Goal: Check status: Check status

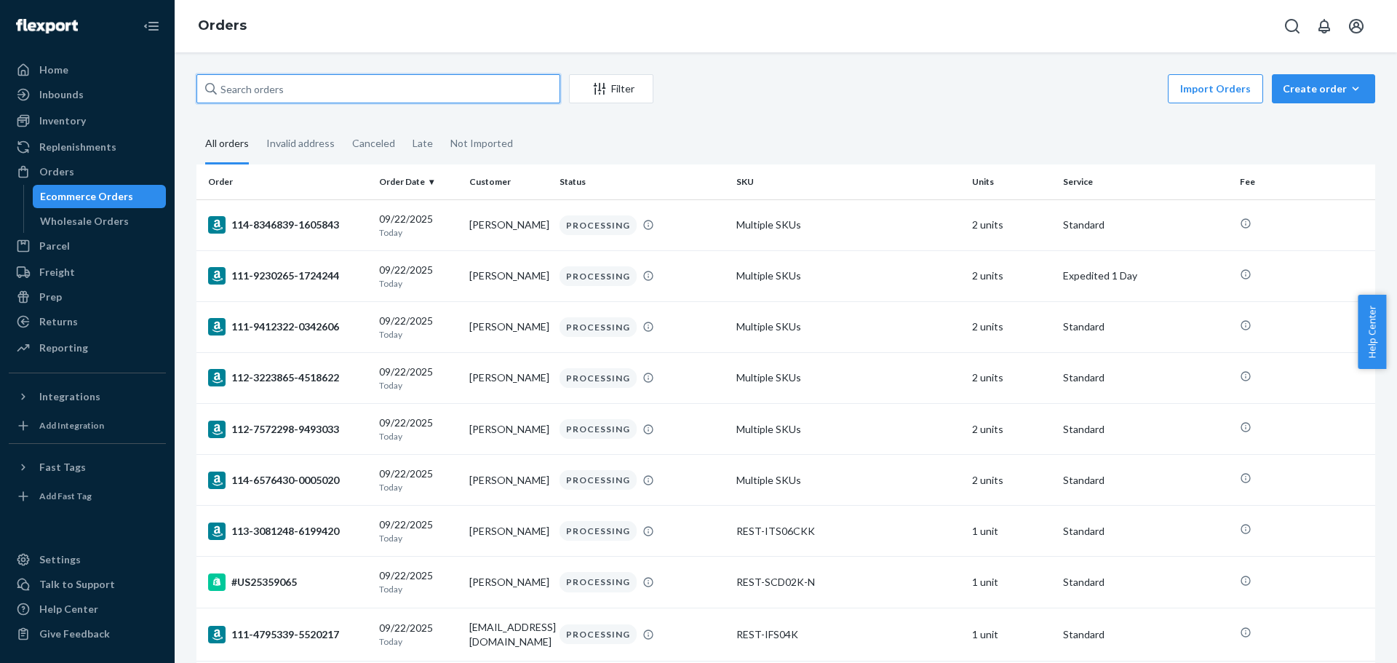
click at [266, 88] on input "text" at bounding box center [378, 88] width 364 height 29
click at [107, 164] on div "Orders" at bounding box center [87, 172] width 154 height 20
click at [265, 101] on input "text" at bounding box center [378, 88] width 364 height 29
paste input "REST-ESSS01TXL"
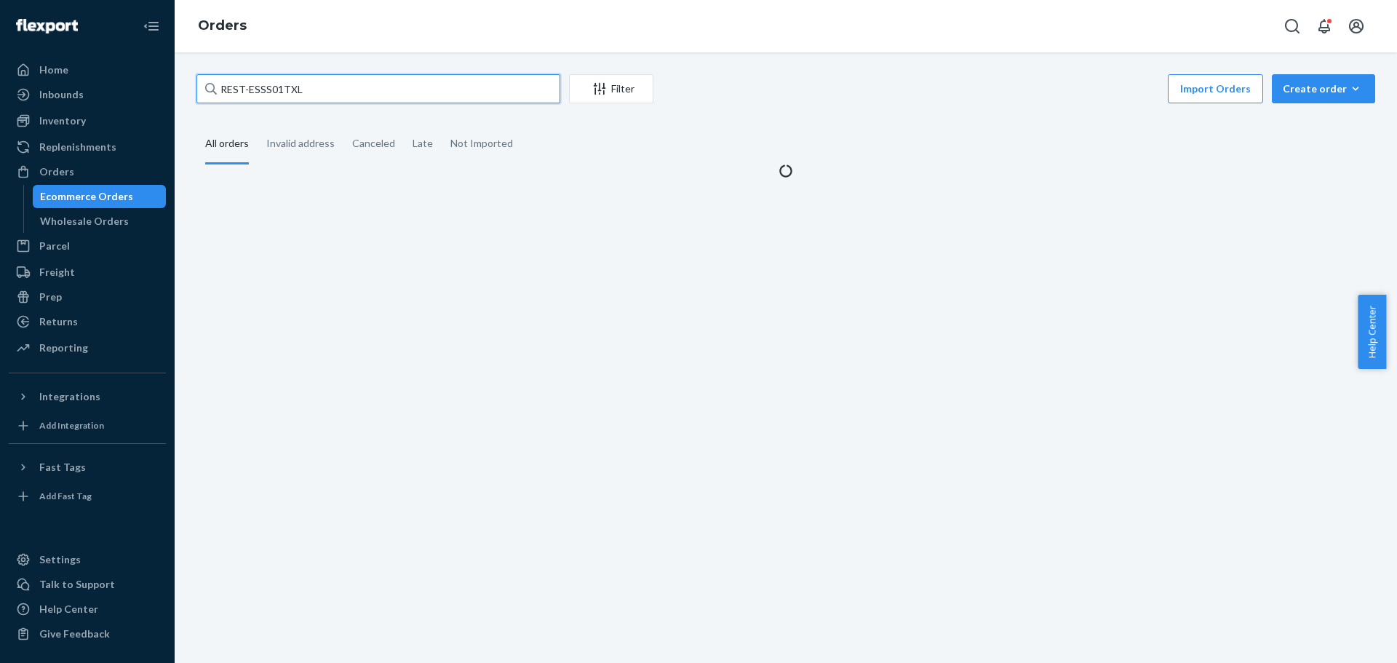
type input "REST-ESSS01TXL"
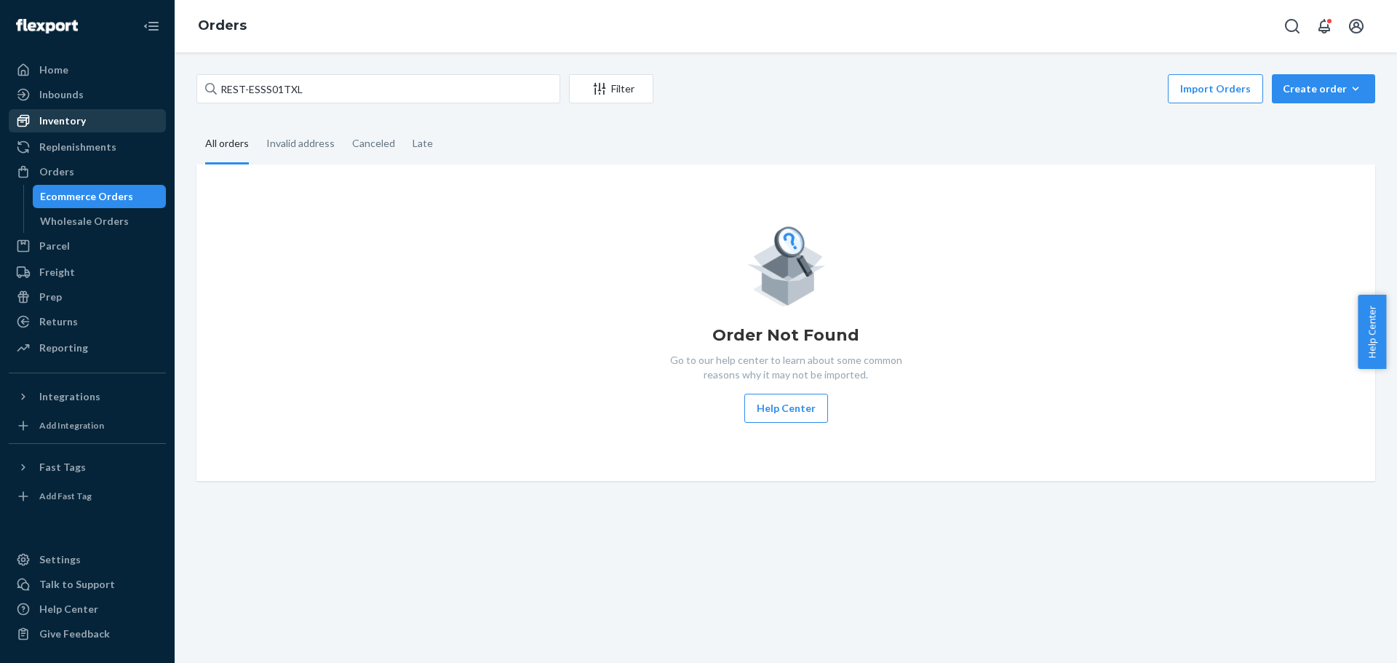
click at [64, 124] on div "Inventory" at bounding box center [62, 121] width 47 height 15
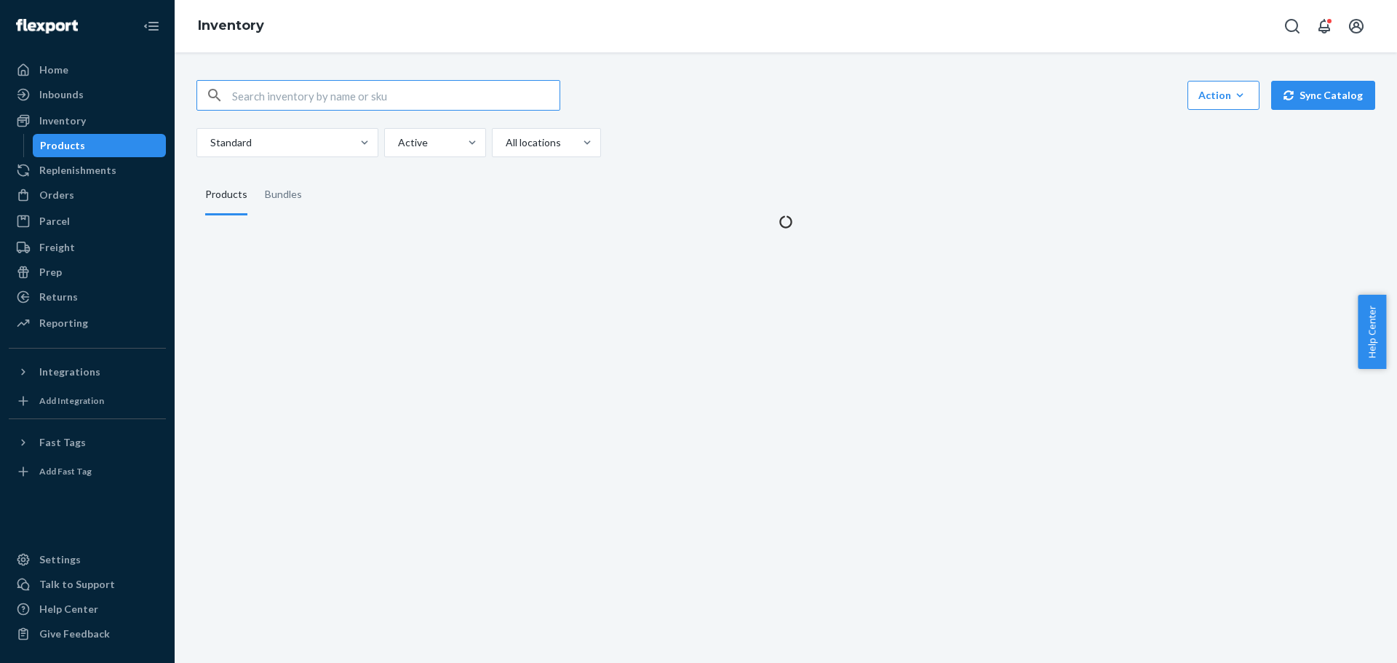
click at [312, 94] on input "text" at bounding box center [395, 95] width 327 height 29
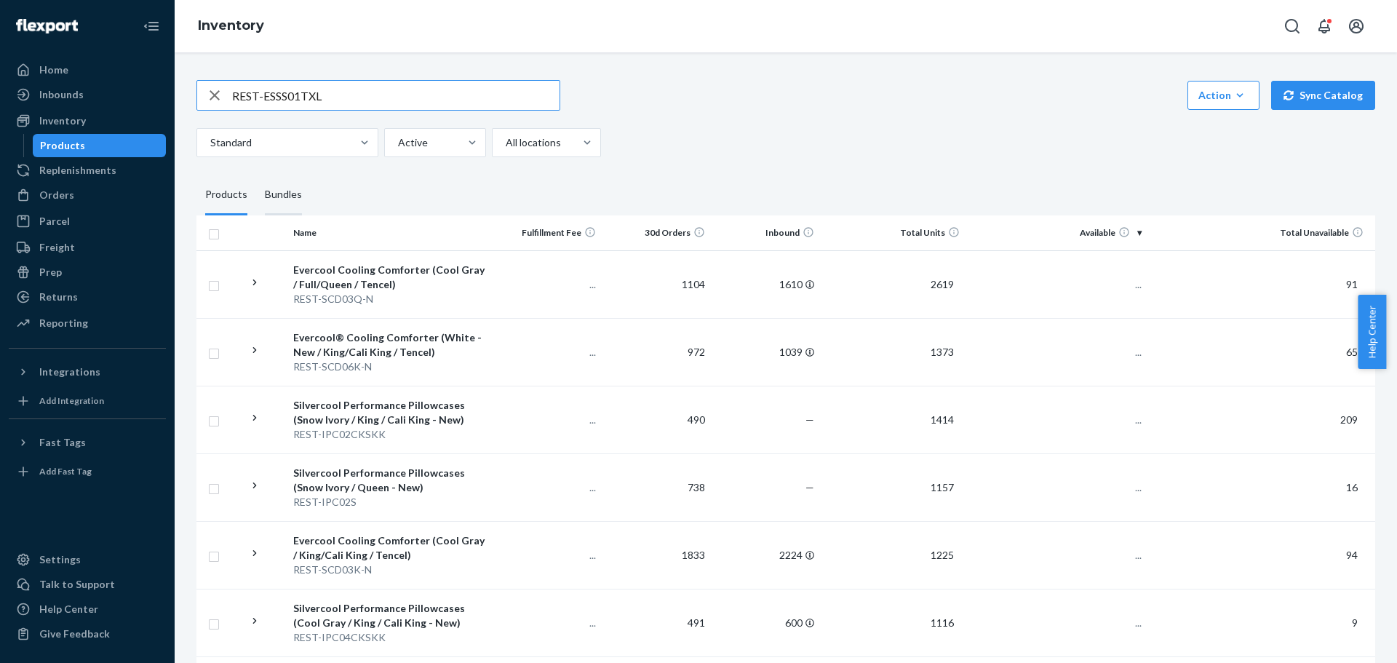
type input "REST-ESSS01TXL"
drag, startPoint x: 288, startPoint y: 192, endPoint x: 276, endPoint y: 231, distance: 40.5
click at [289, 192] on div "Bundles" at bounding box center [283, 195] width 37 height 41
click at [256, 175] on input "Bundles" at bounding box center [256, 175] width 0 height 0
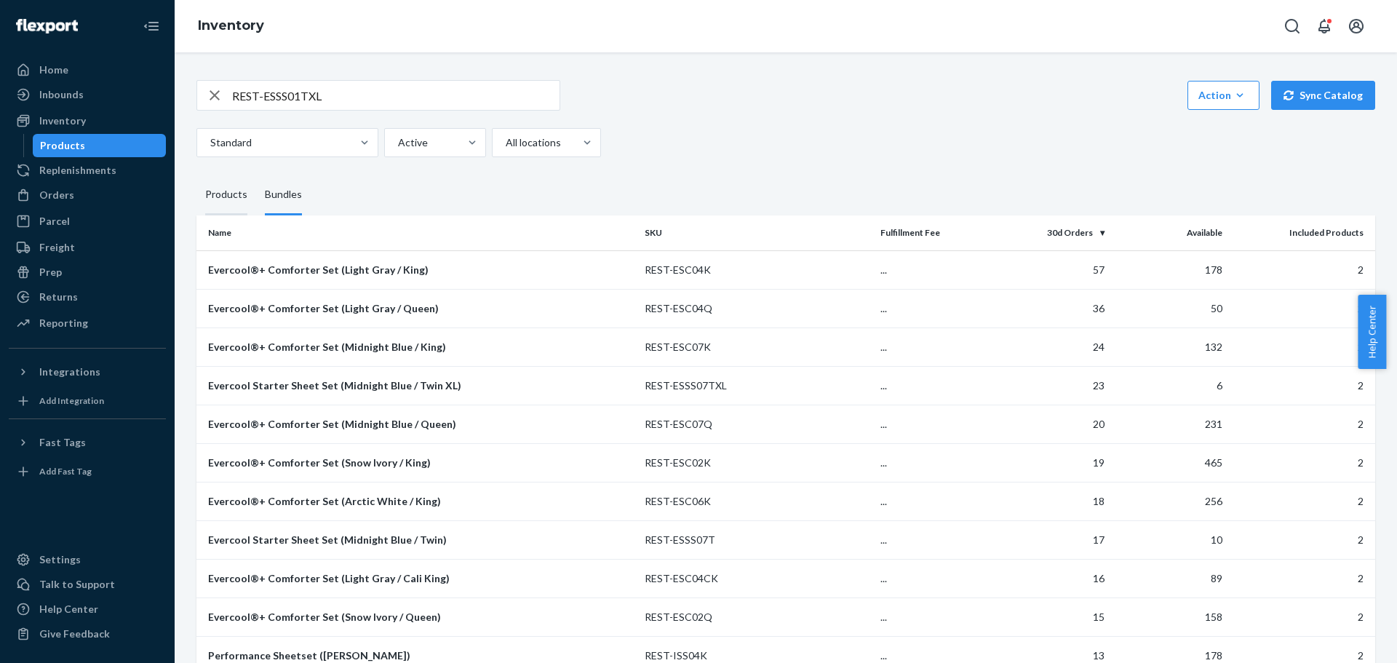
click at [226, 199] on div "Products" at bounding box center [226, 195] width 42 height 41
click at [196, 175] on input "Products" at bounding box center [196, 175] width 0 height 0
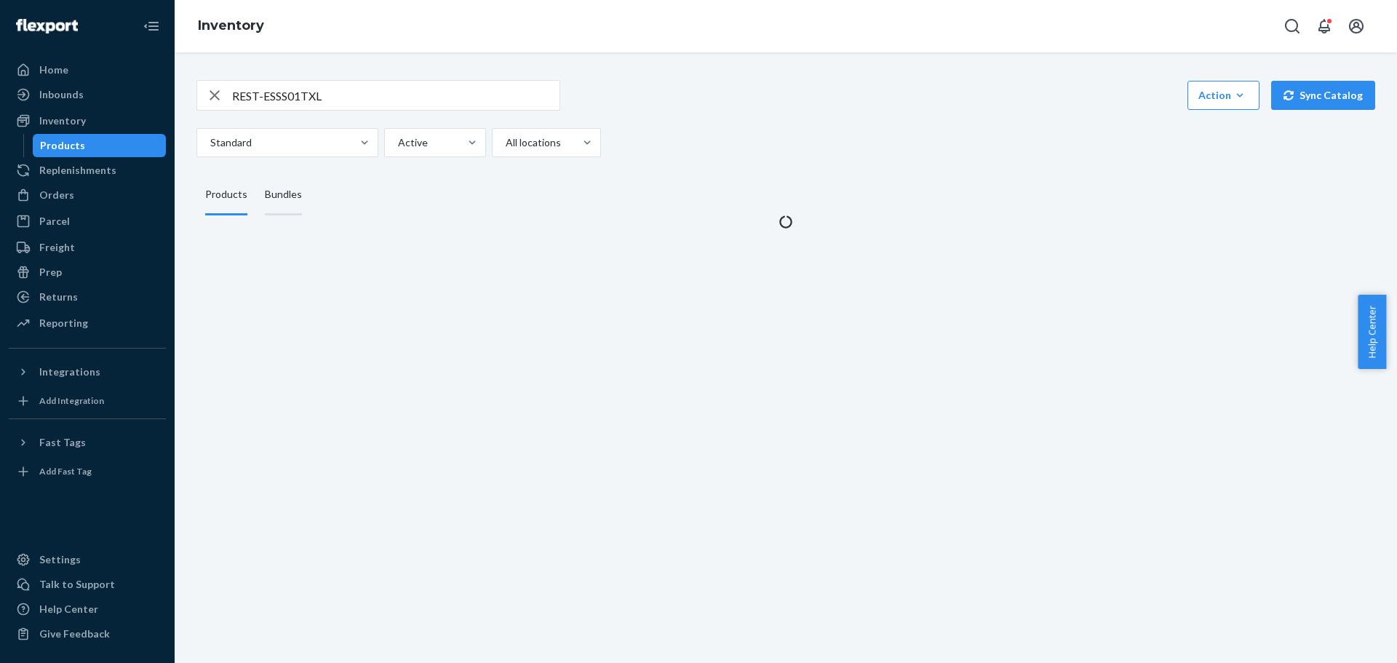
click at [279, 205] on div "Bundles" at bounding box center [283, 195] width 37 height 41
click at [256, 175] on input "Bundles" at bounding box center [256, 175] width 0 height 0
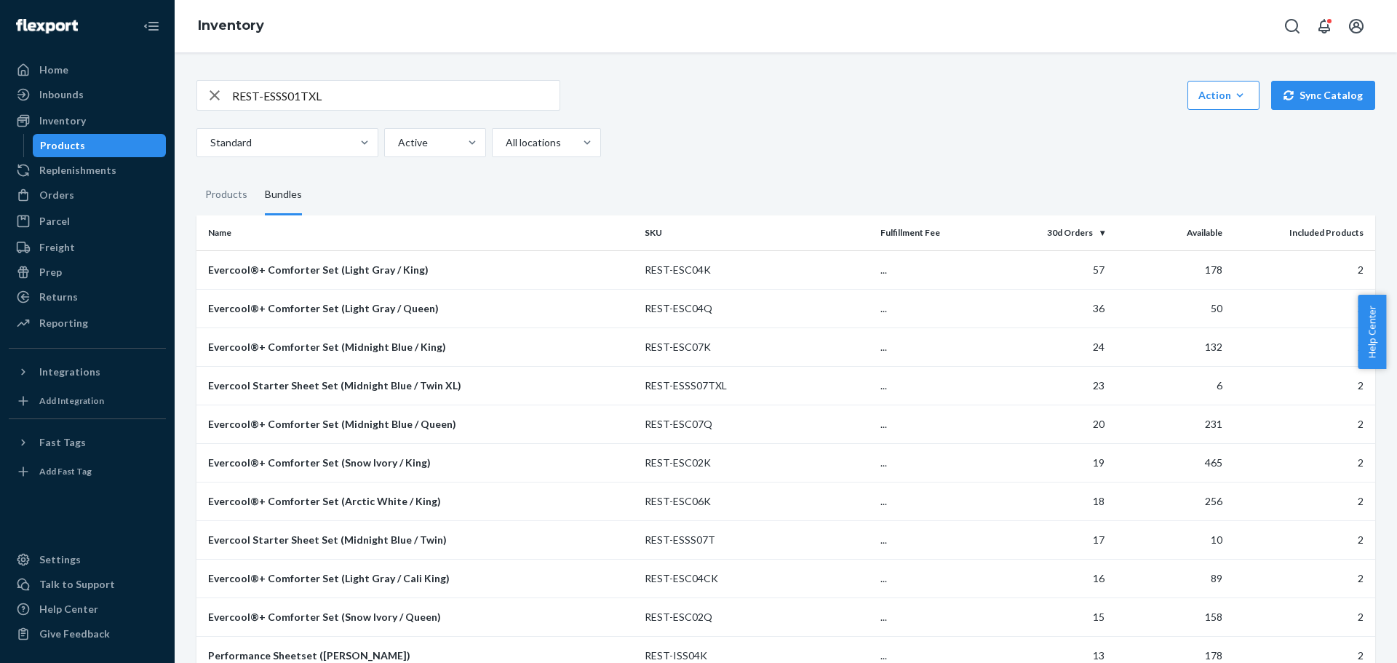
click at [402, 87] on input "REST-ESSS01TXL" at bounding box center [395, 95] width 327 height 29
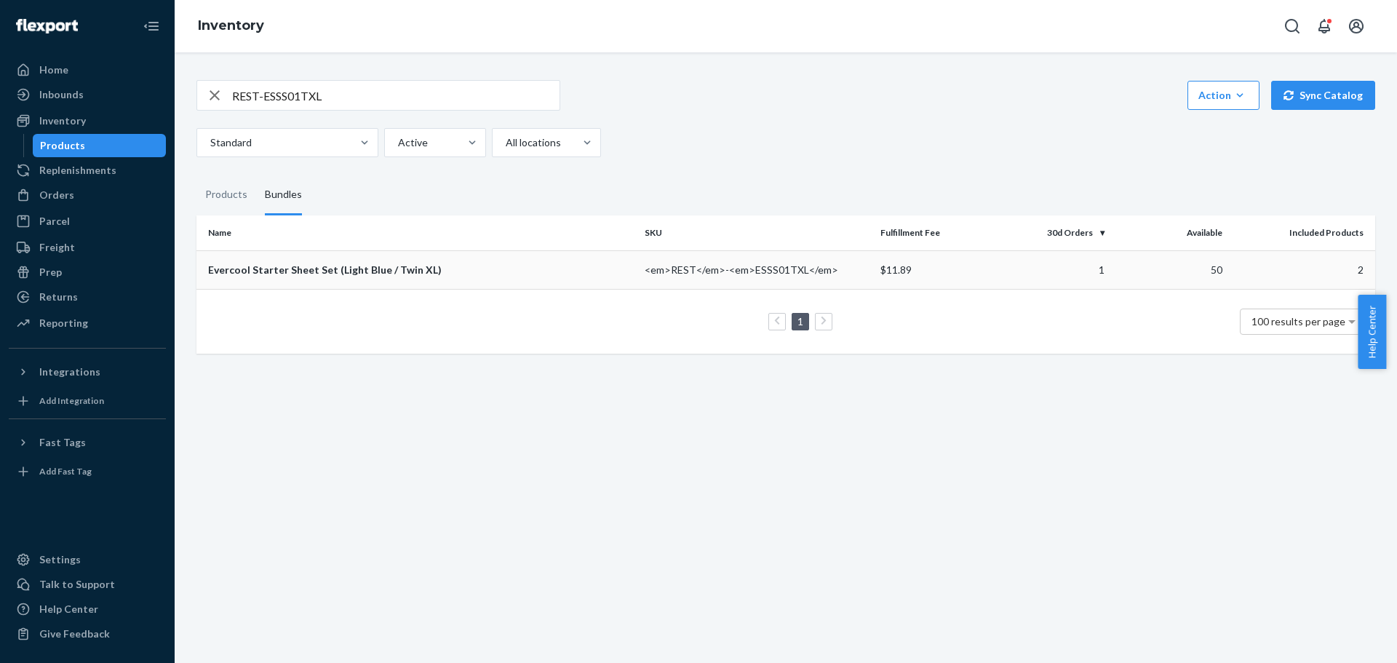
click at [363, 267] on div "Evercool Starter Sheet Set (Light Blue / Twin XL)" at bounding box center [420, 270] width 425 height 15
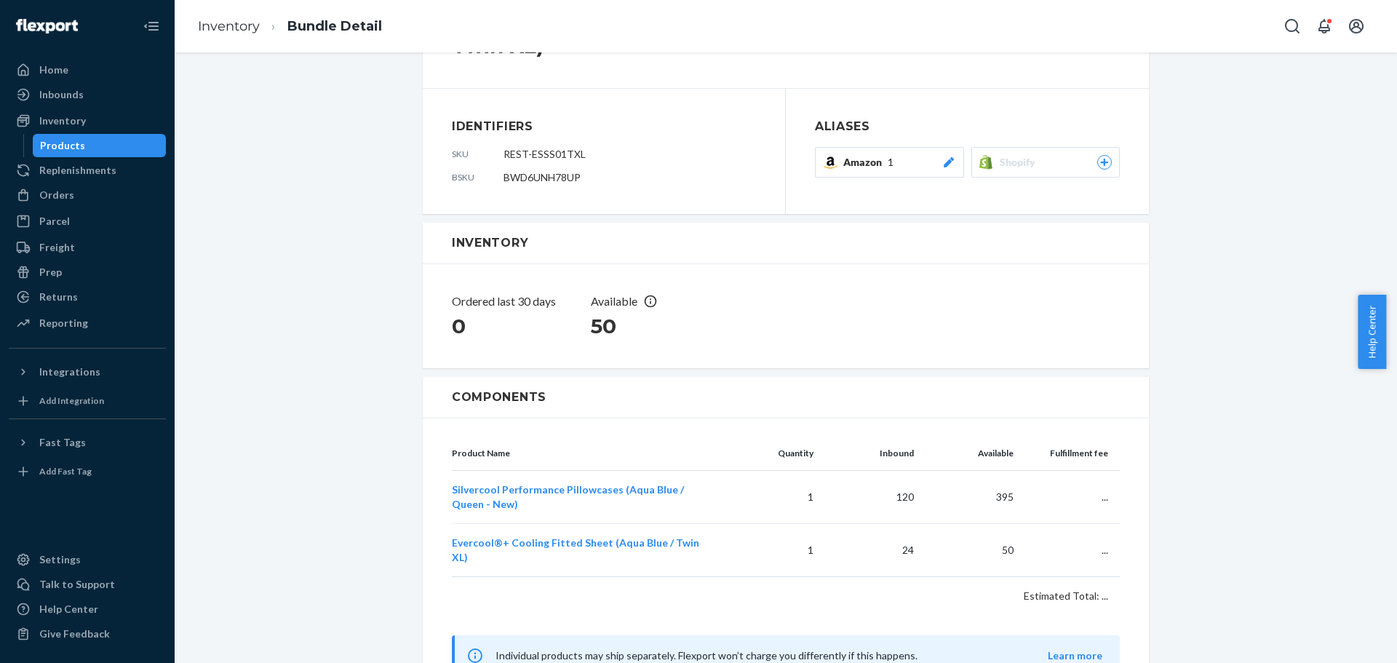
scroll to position [129, 0]
